Goal: Information Seeking & Learning: Compare options

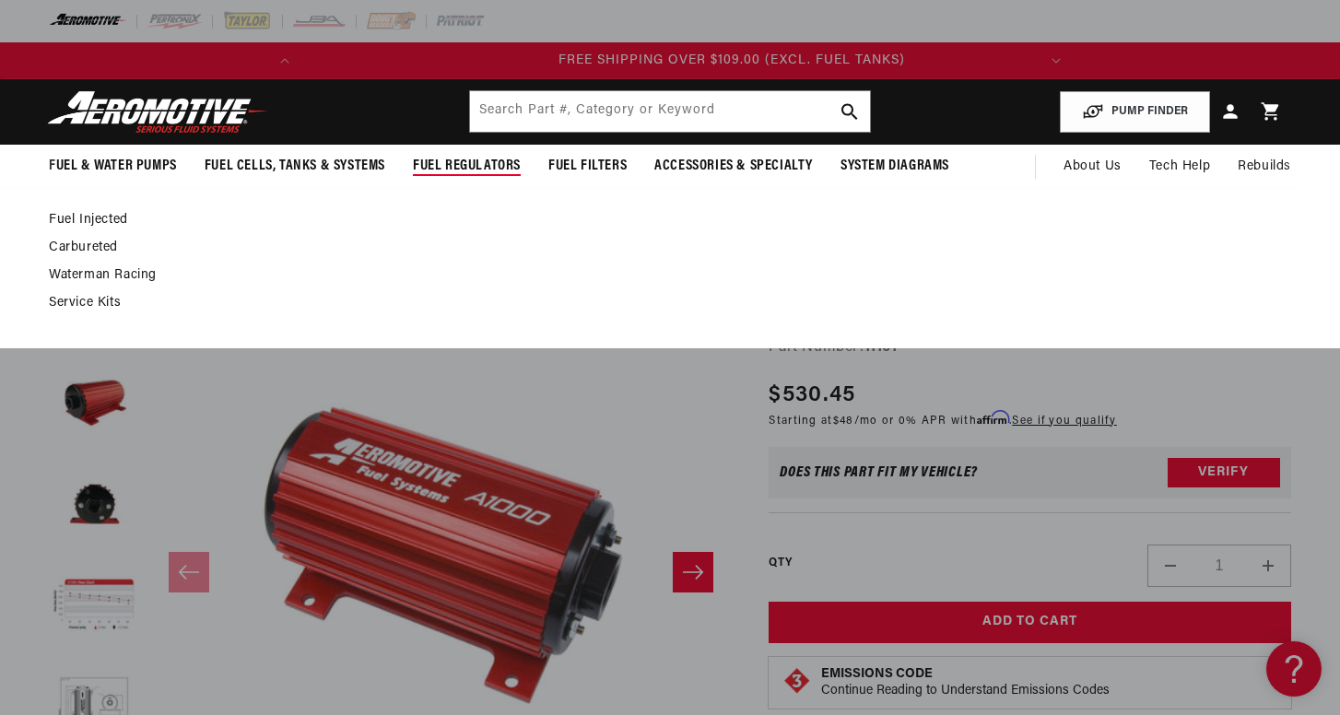
scroll to position [0, 729]
click at [104, 209] on div "Fuel Injected Carbureted" at bounding box center [670, 267] width 1340 height 161
click at [104, 212] on link "Fuel Injected" at bounding box center [661, 220] width 1224 height 17
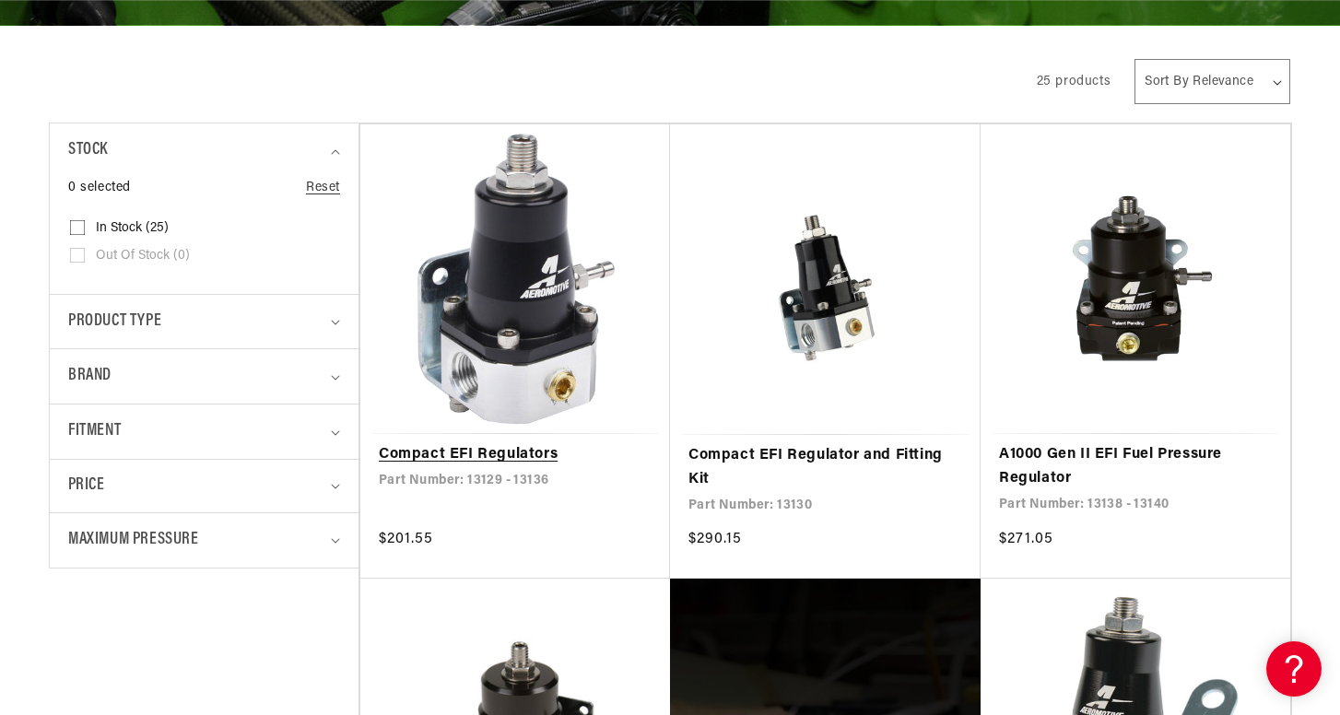
click at [522, 466] on link "Compact EFI Regulators" at bounding box center [515, 455] width 273 height 24
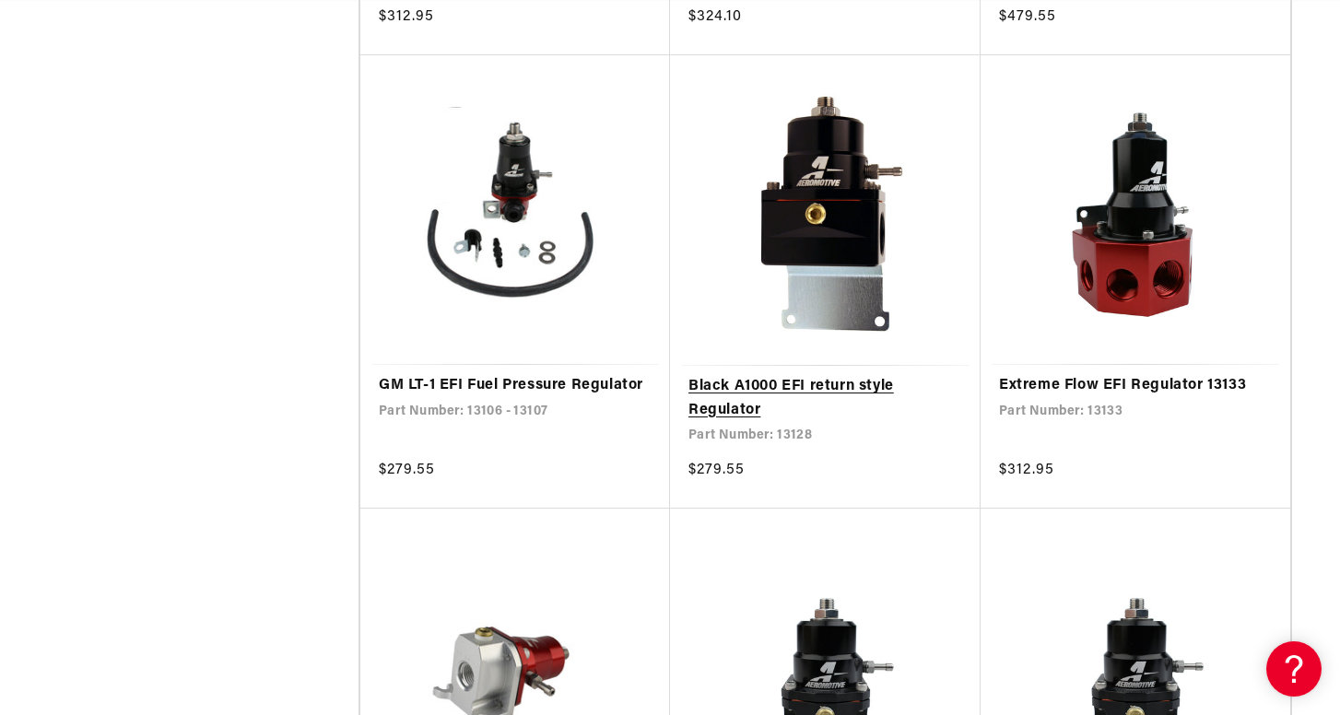
click at [792, 408] on link "Black A1000 EFI return style Regulator" at bounding box center [825, 398] width 274 height 47
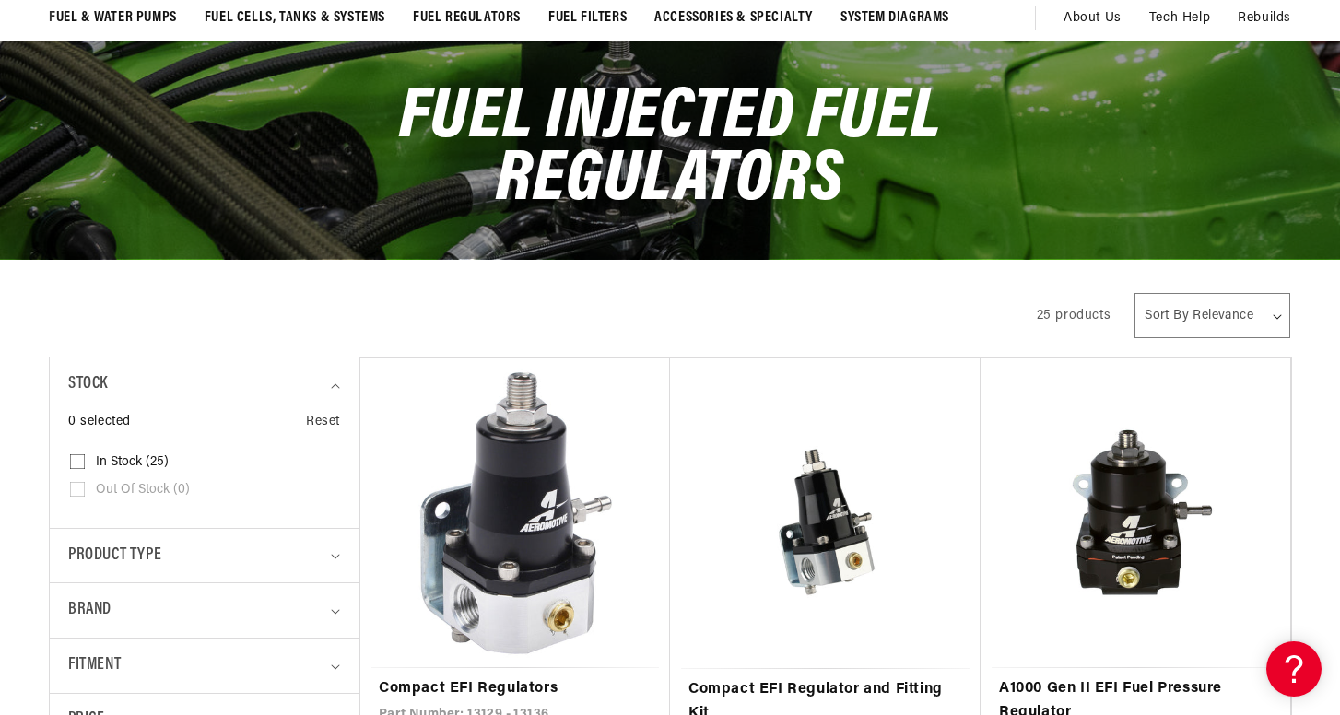
scroll to position [190, 0]
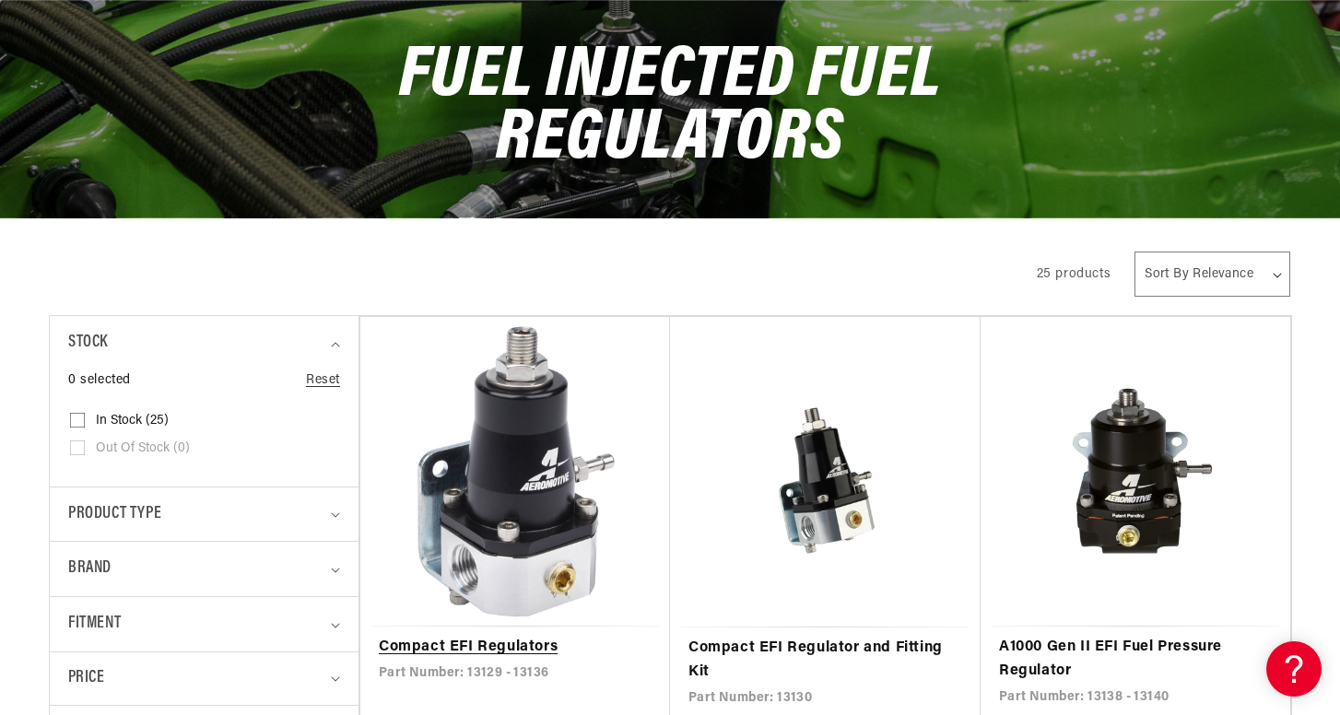
click at [499, 636] on link "Compact EFI Regulators" at bounding box center [515, 648] width 273 height 24
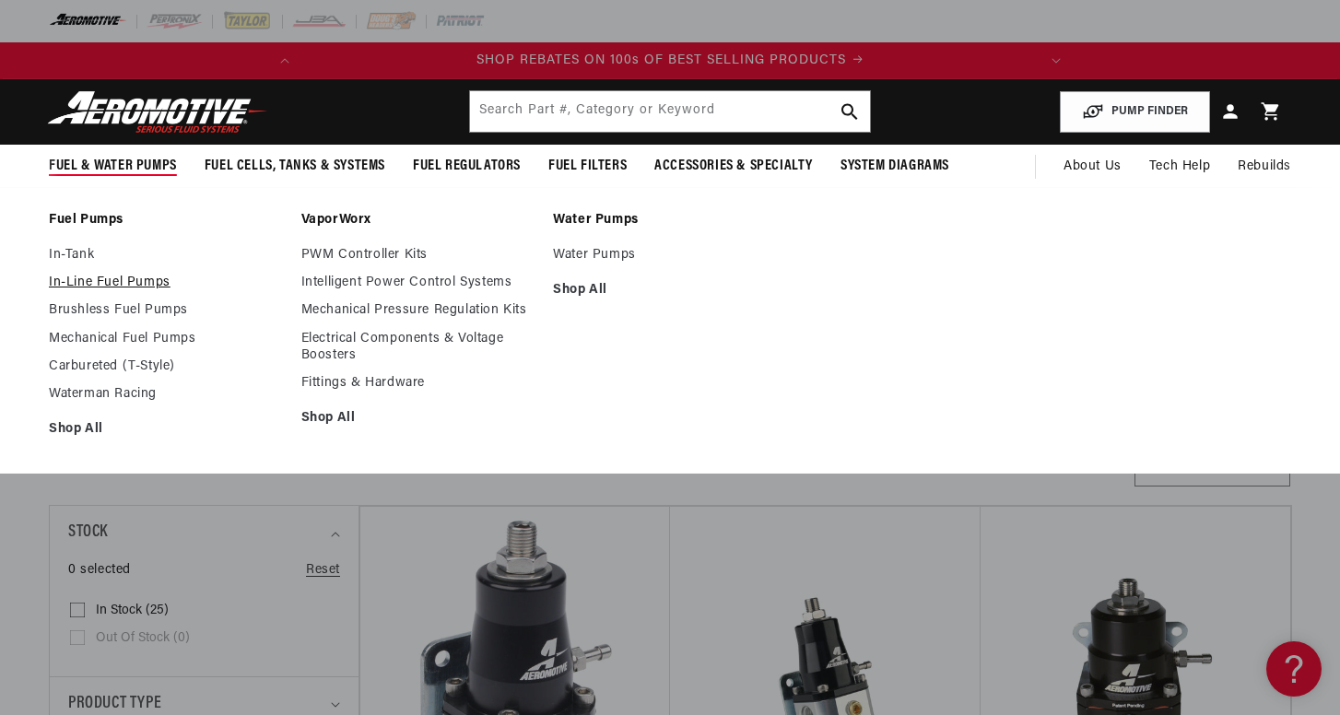
scroll to position [0, 729]
click at [94, 279] on link "In-Line Fuel Pumps" at bounding box center [166, 283] width 234 height 17
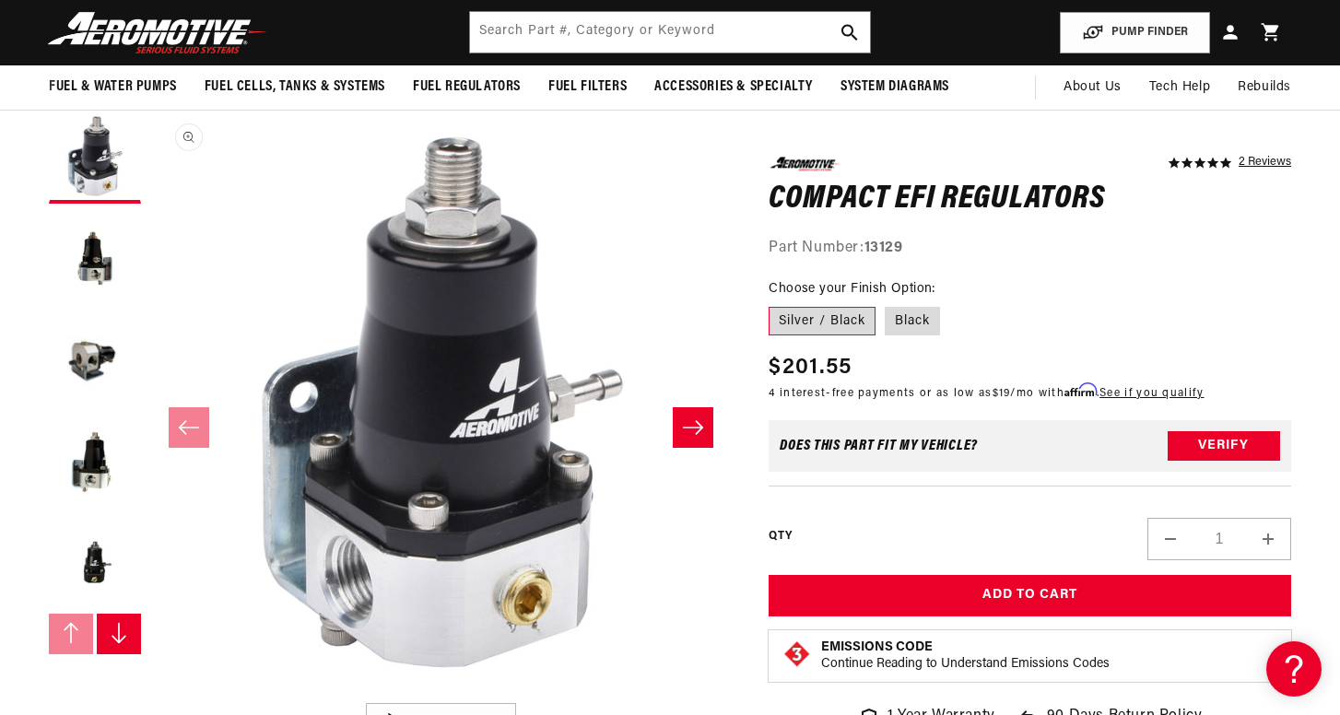
scroll to position [141, 0]
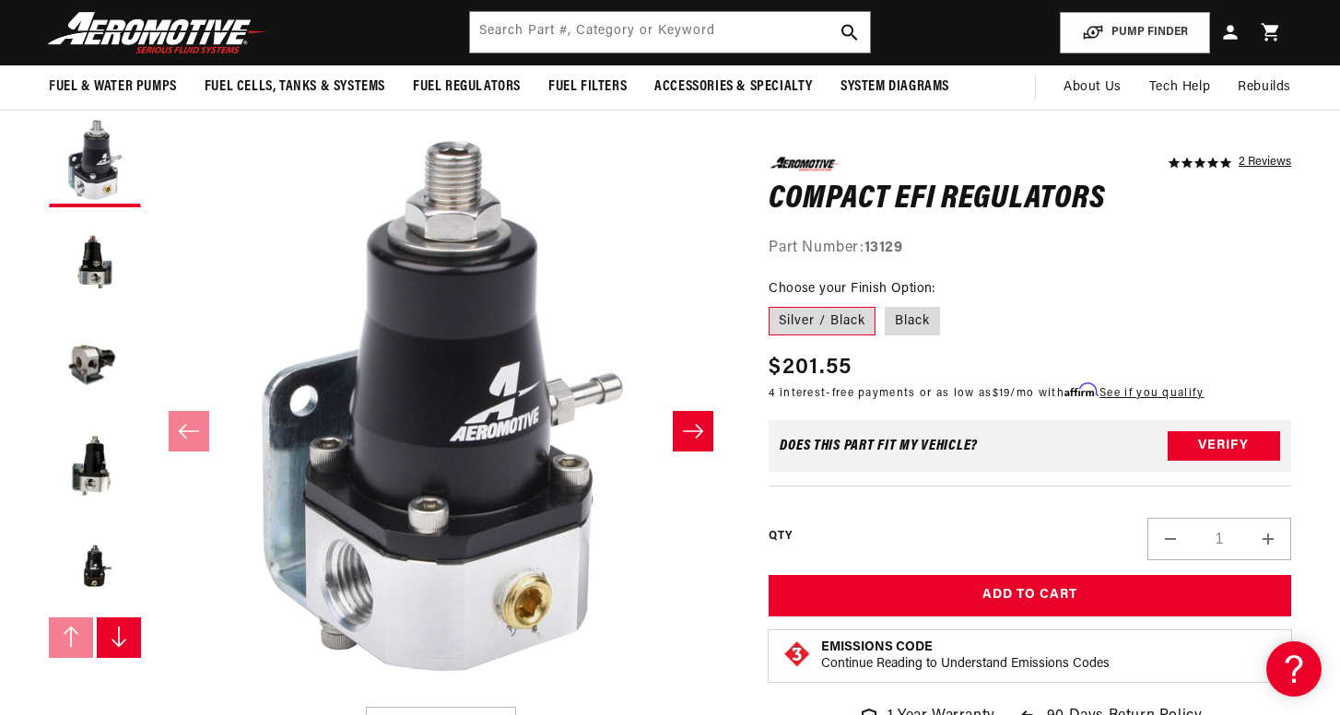
click at [685, 432] on icon "Slide right" at bounding box center [693, 431] width 22 height 18
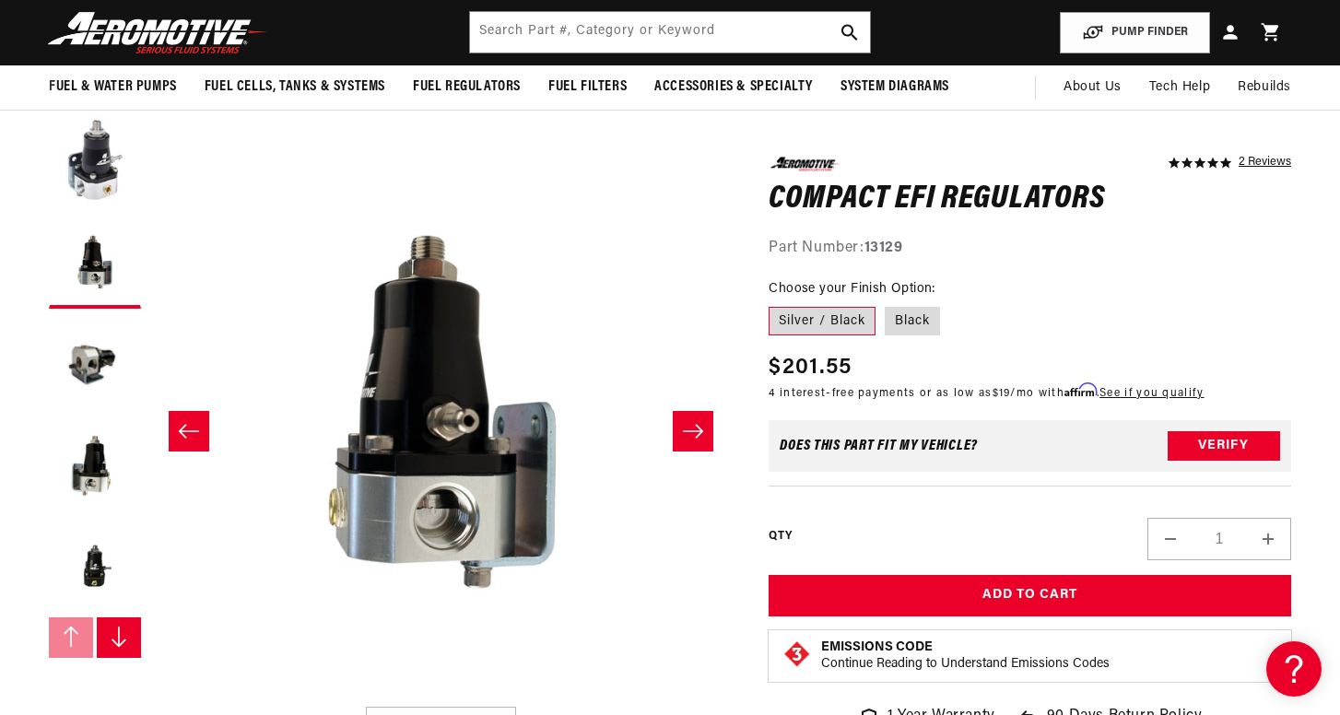
click at [685, 432] on icon "Slide right" at bounding box center [693, 431] width 22 height 18
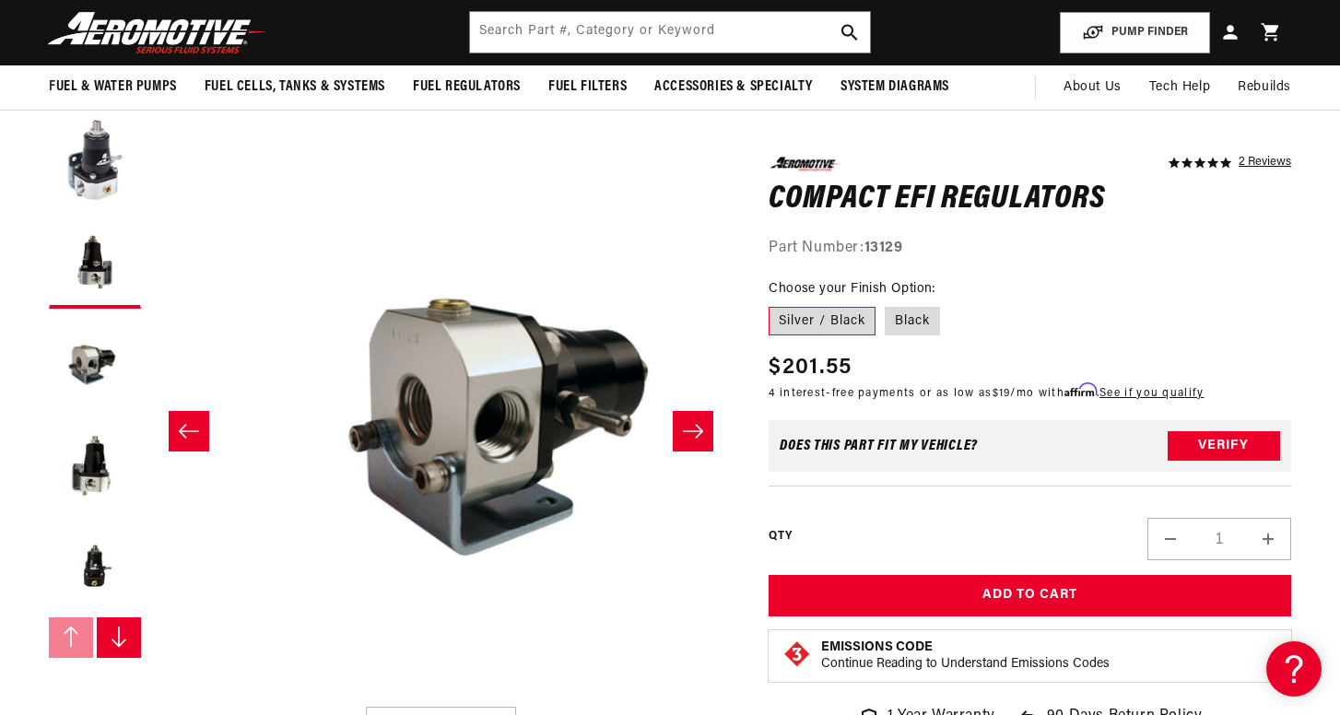
scroll to position [0, 1164]
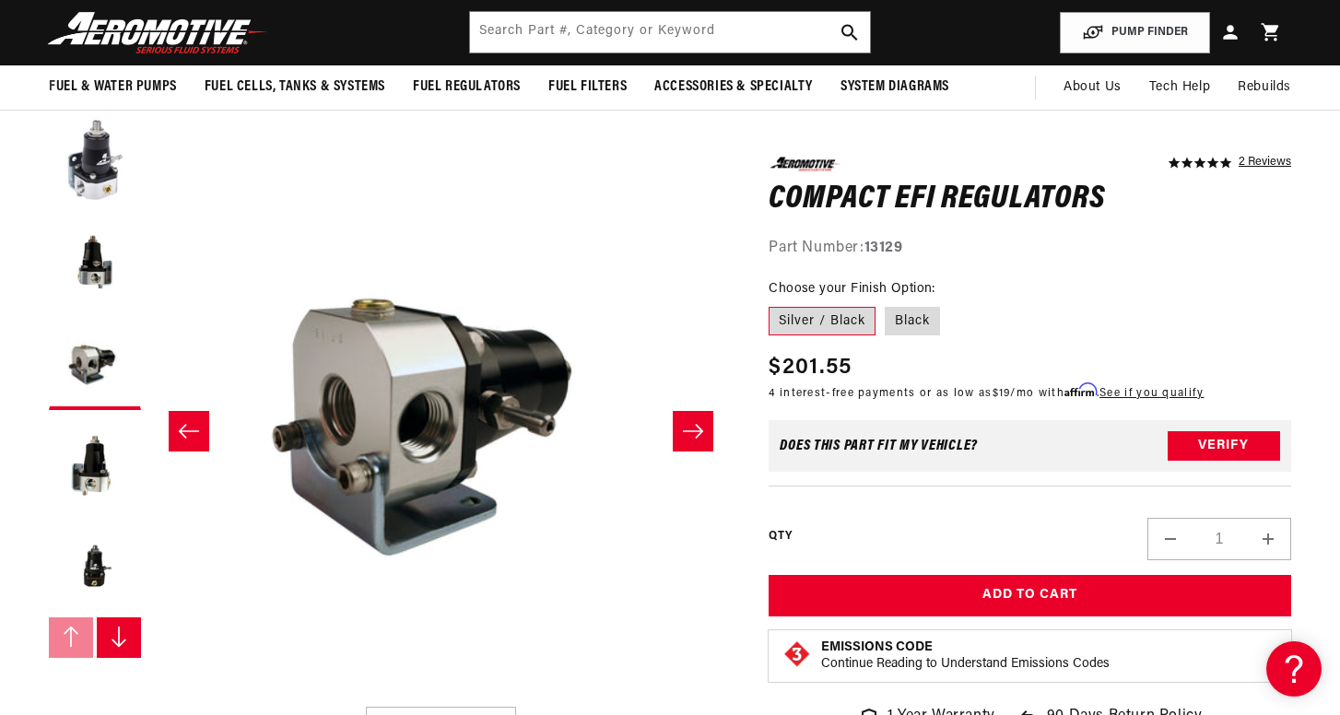
click at [685, 432] on icon "Slide right" at bounding box center [693, 431] width 22 height 18
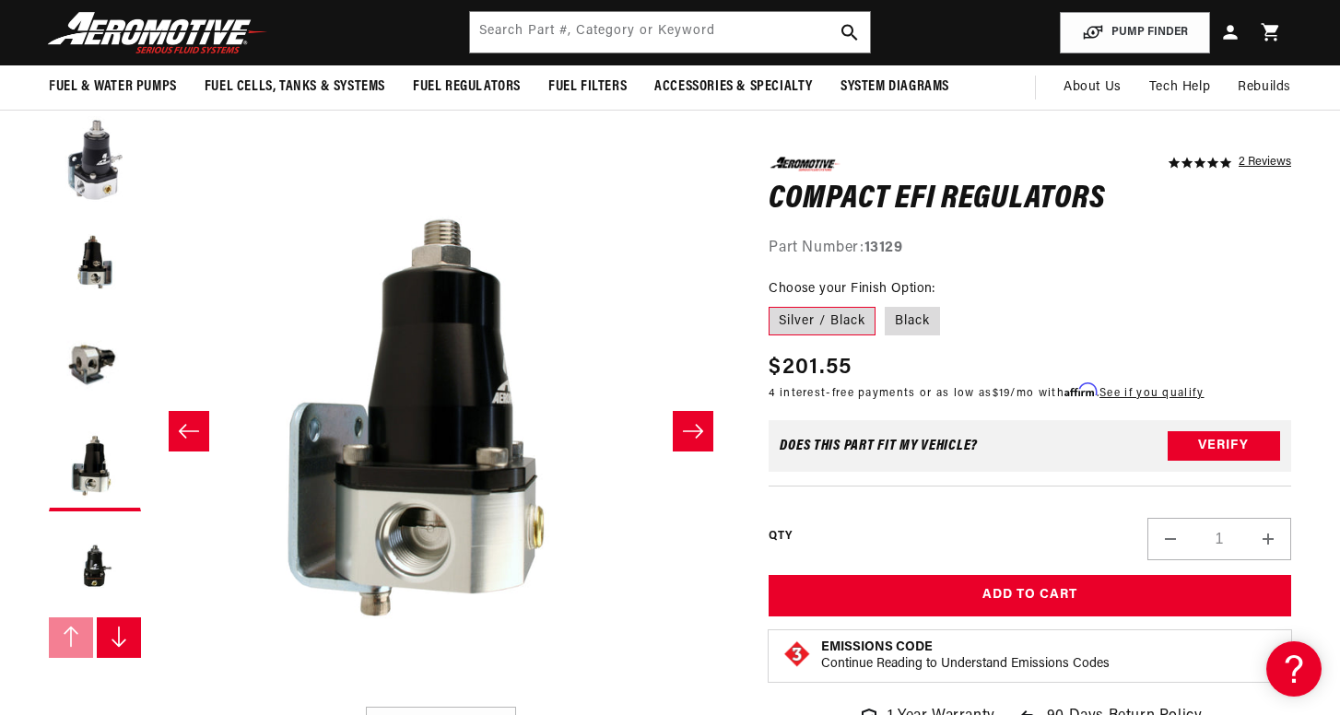
click at [685, 432] on icon "Slide right" at bounding box center [693, 431] width 22 height 18
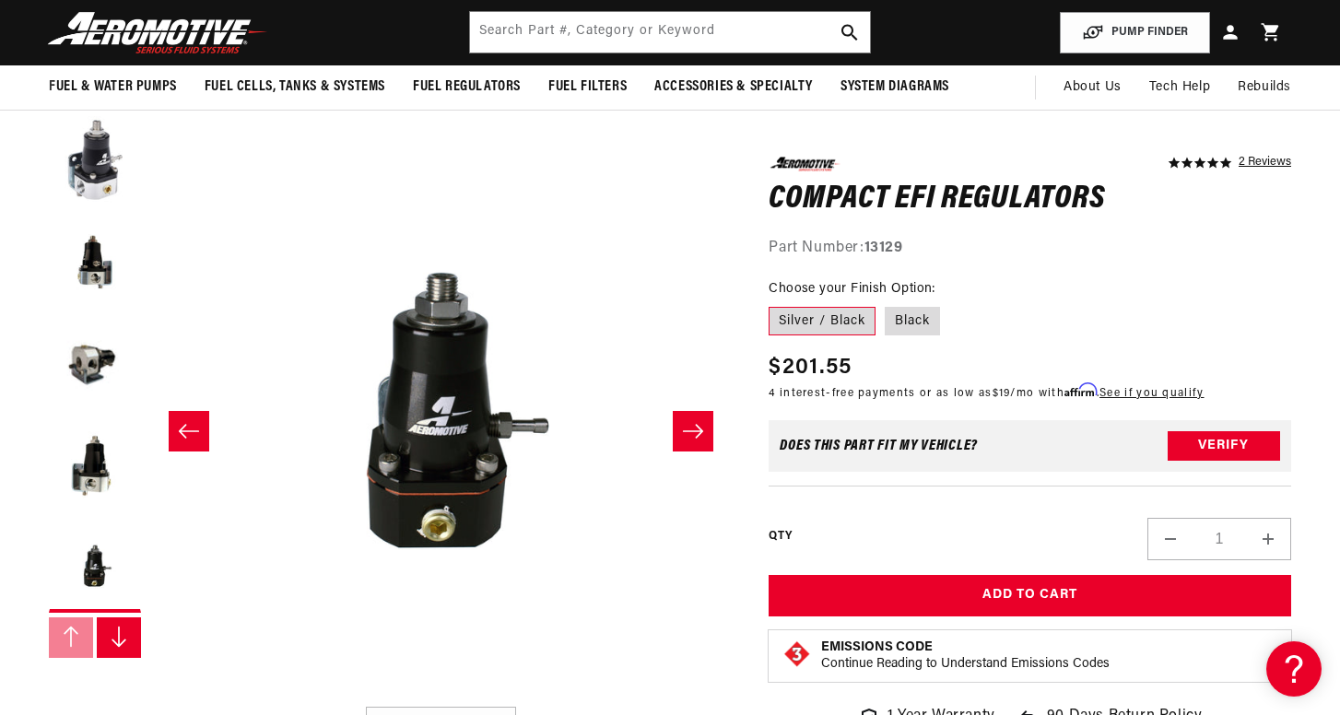
click at [685, 432] on icon "Slide right" at bounding box center [693, 431] width 22 height 18
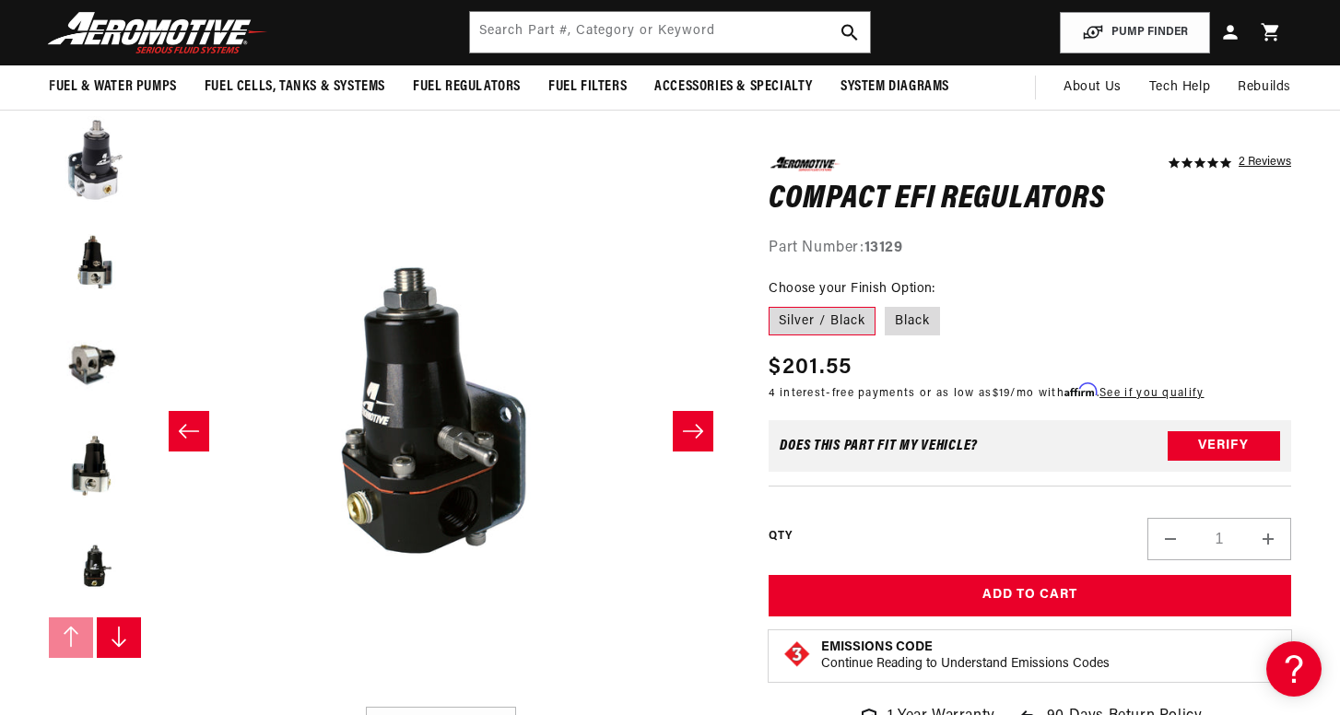
scroll to position [101, 0]
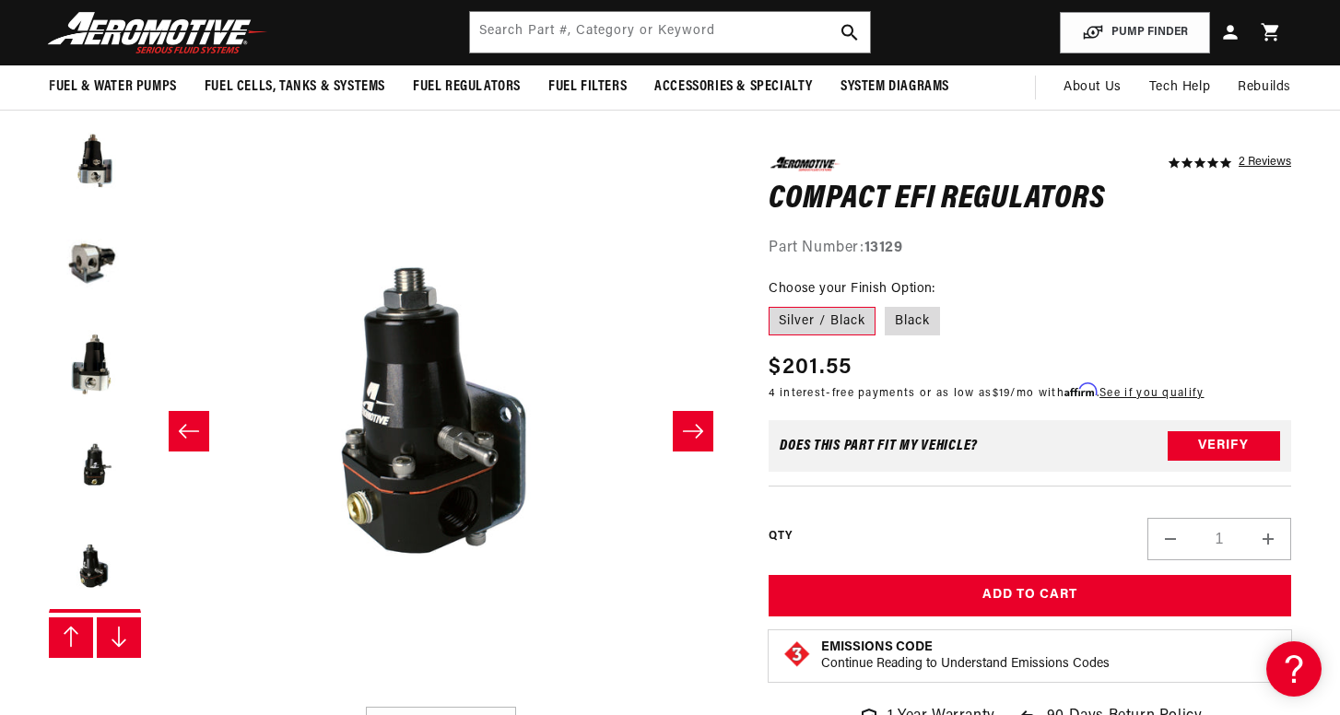
click at [685, 432] on icon "Slide right" at bounding box center [693, 431] width 22 height 18
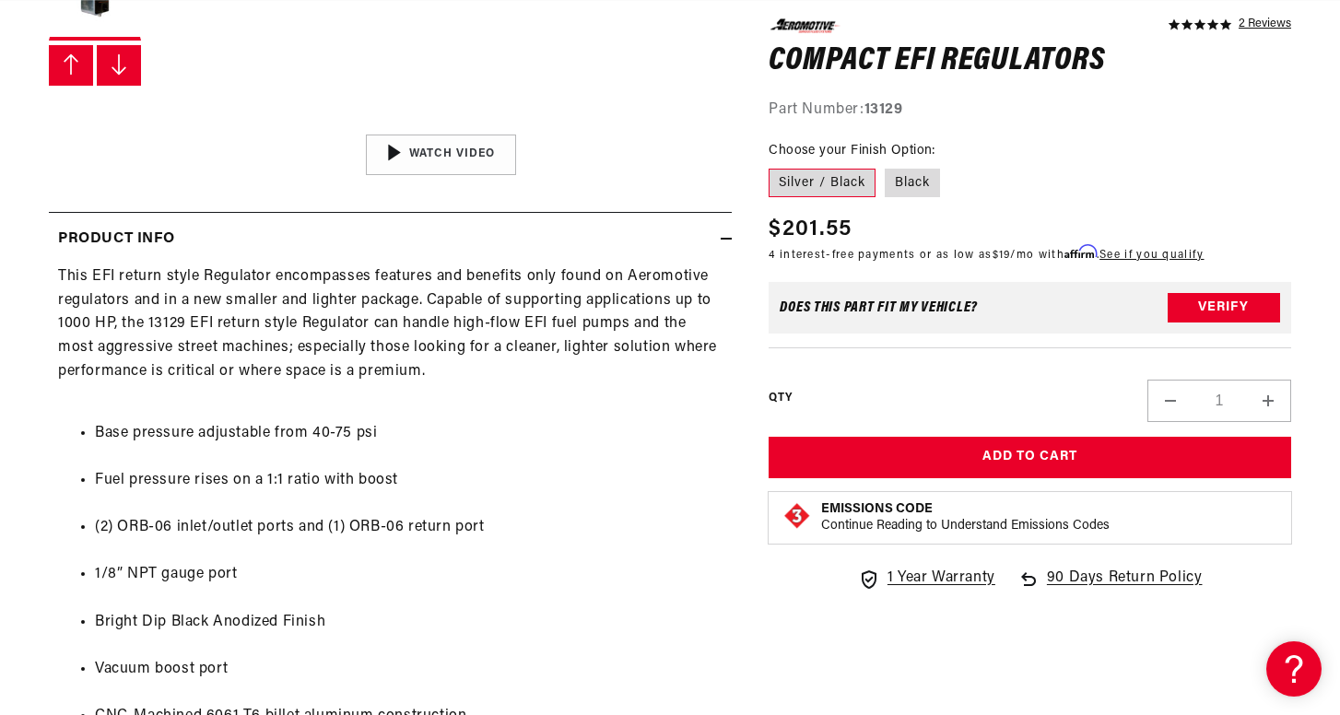
scroll to position [0, 0]
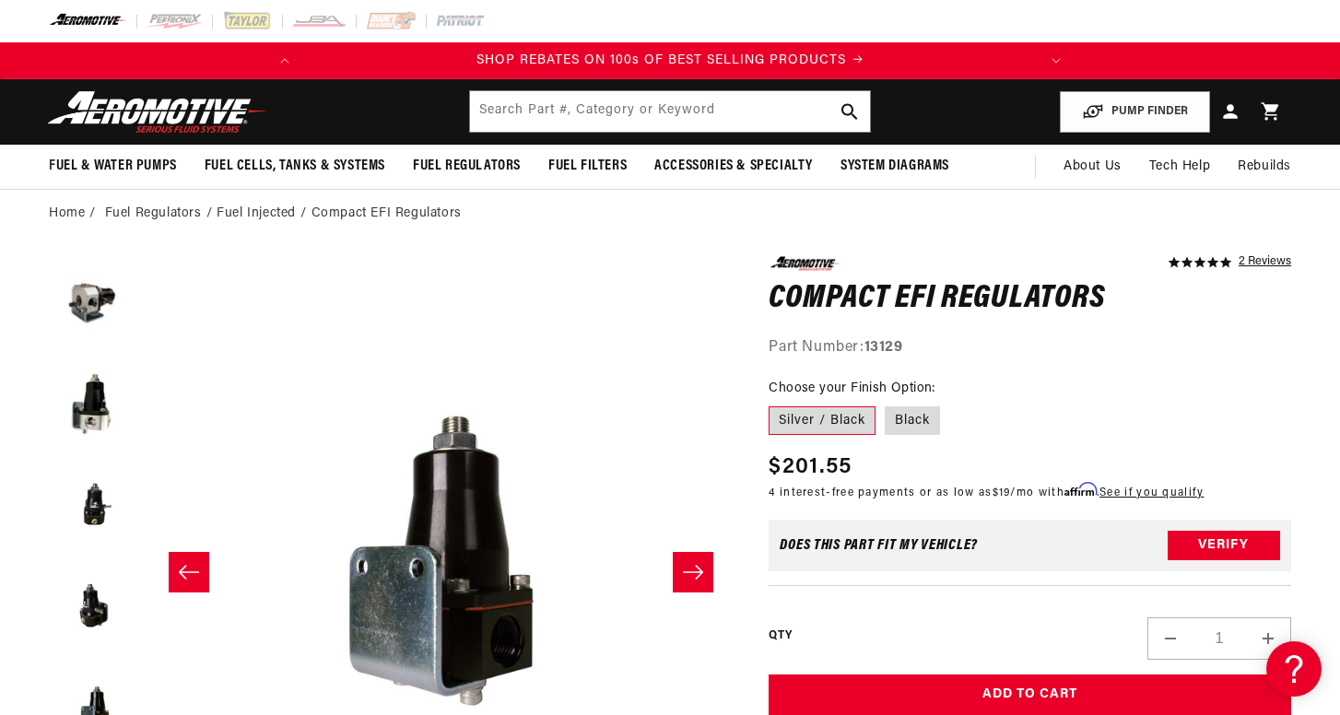
click at [18, 74] on div "Close dialog NOT SO FAST! No time to browse? No problem. Sign up and we'll keep…" at bounding box center [670, 357] width 1340 height 715
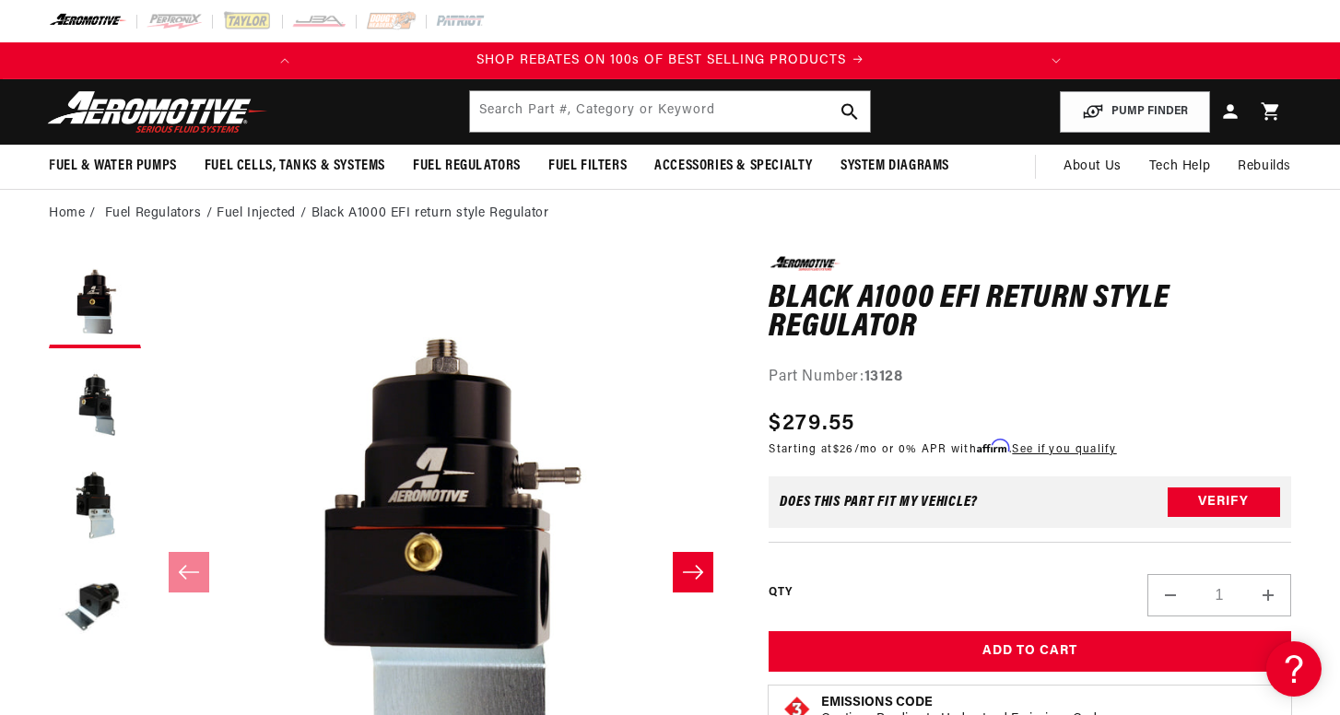
scroll to position [0, 729]
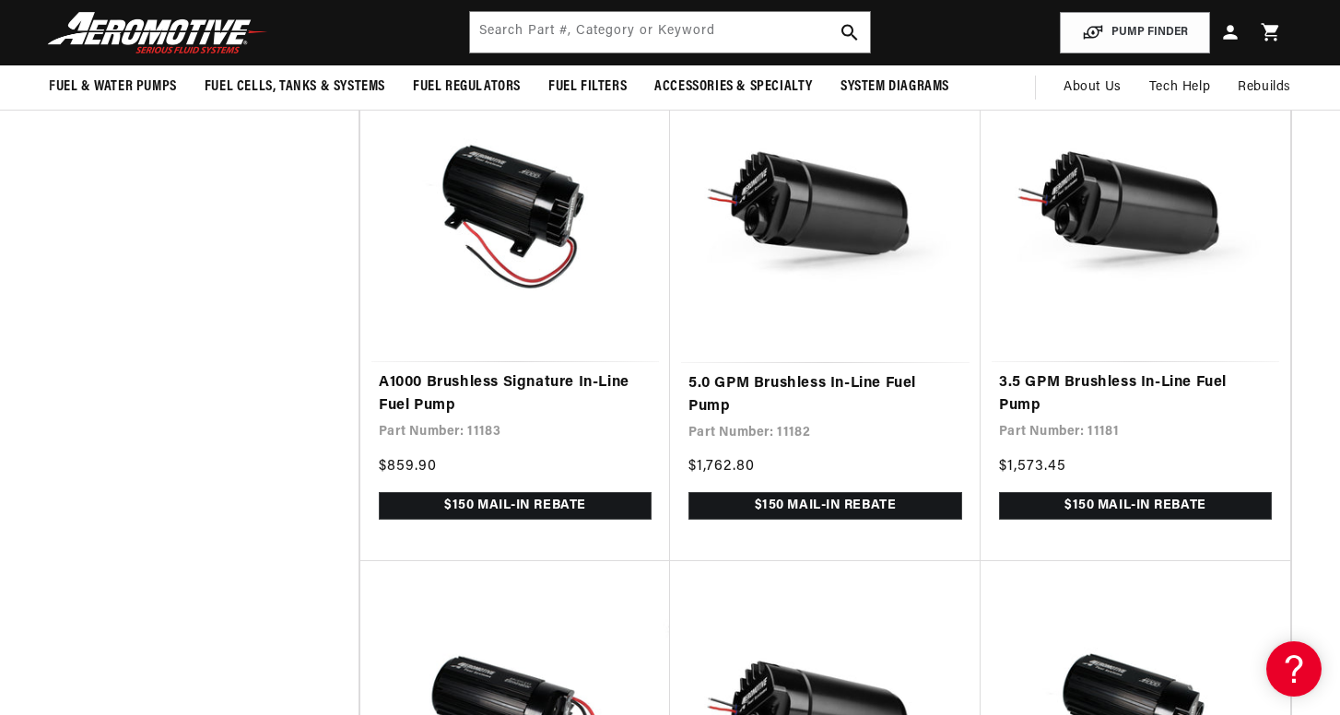
scroll to position [1952, 0]
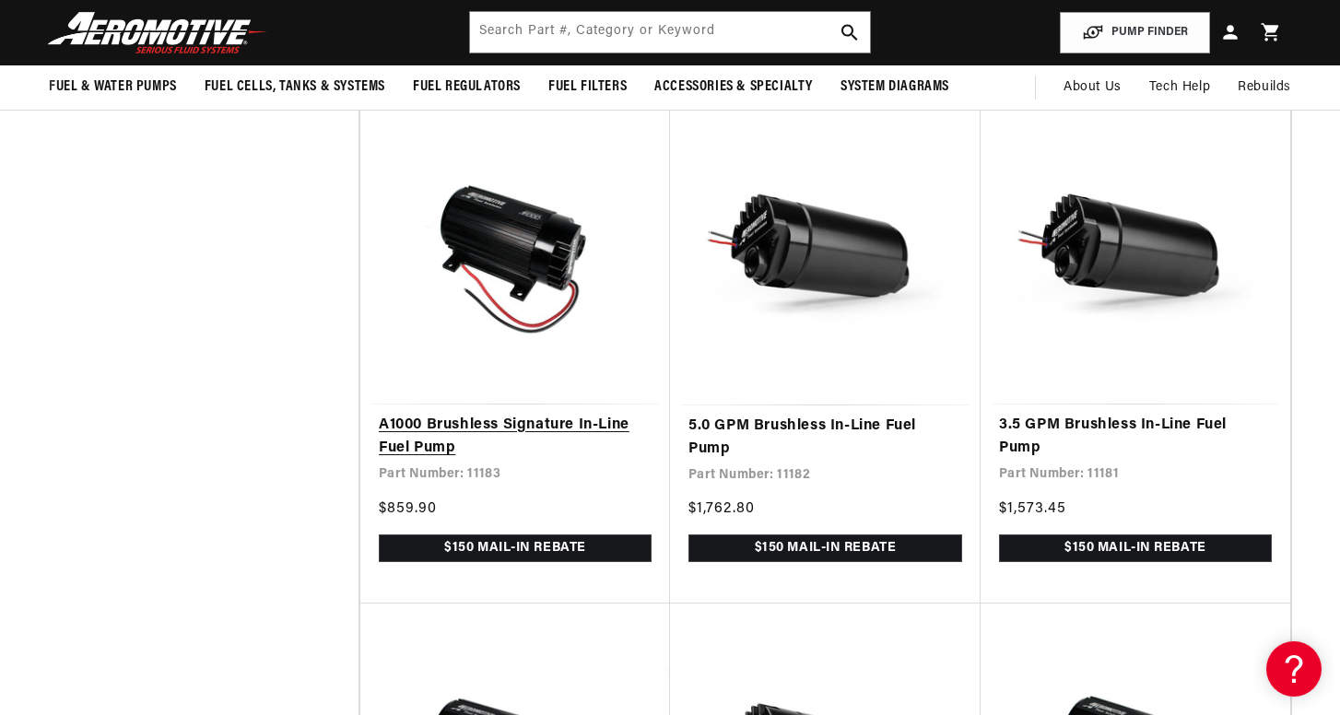
click at [523, 437] on link "A1000 Brushless Signature In-Line Fuel Pump" at bounding box center [515, 437] width 273 height 47
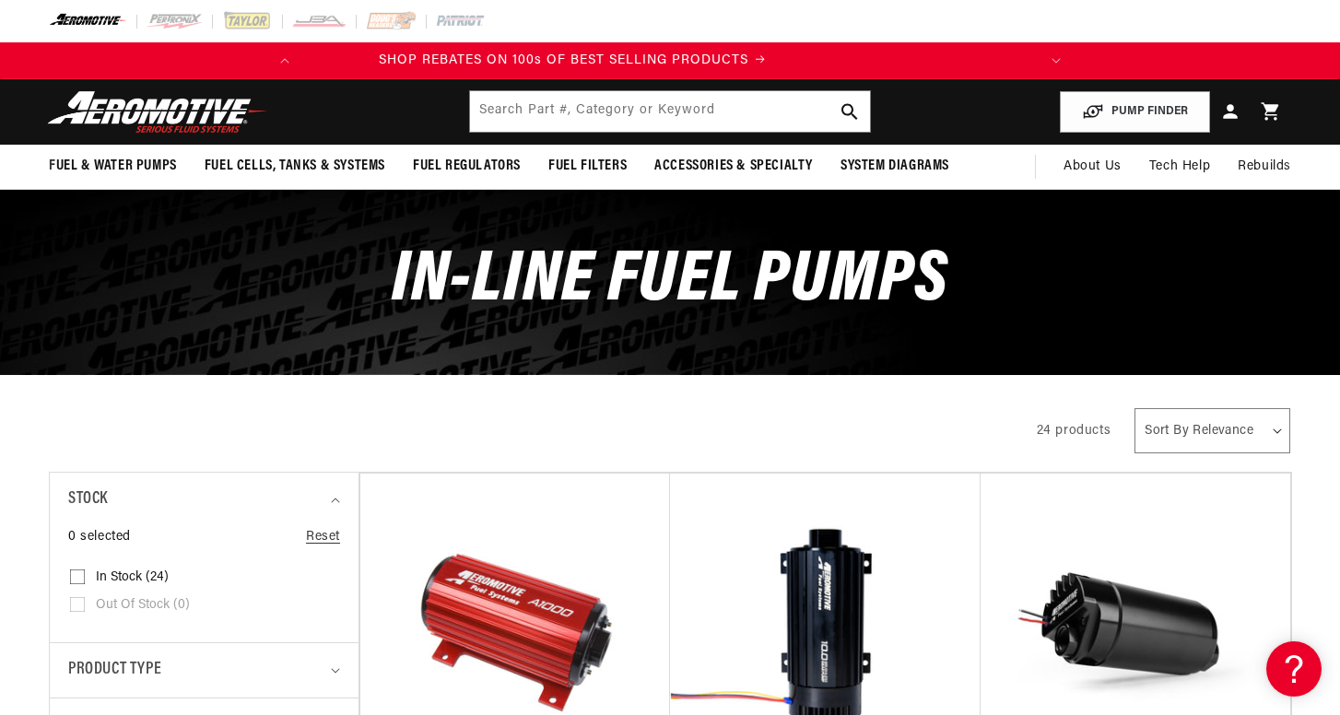
scroll to position [0, 0]
